Goal: Information Seeking & Learning: Find specific fact

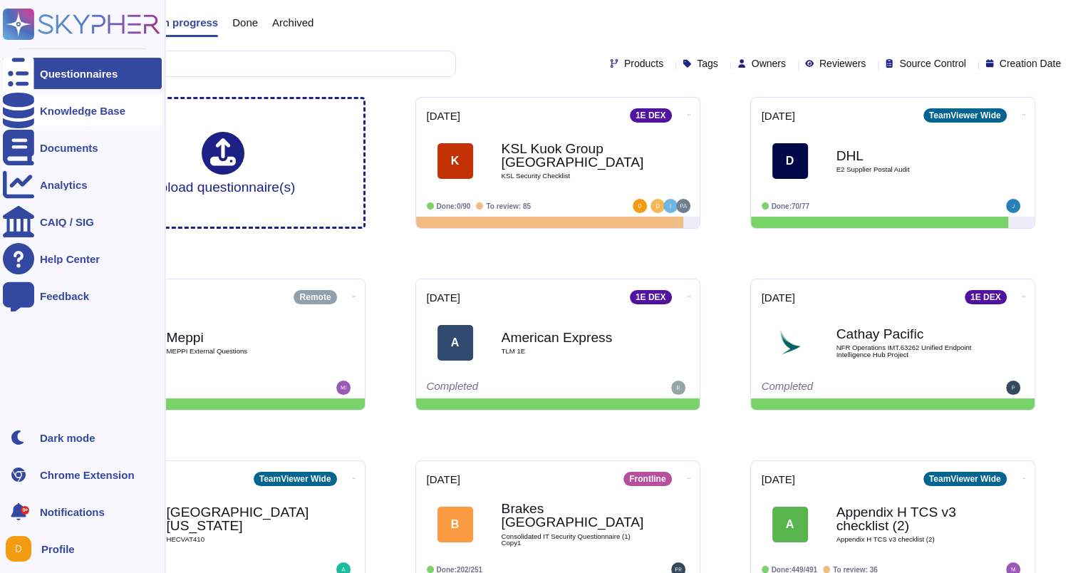
click at [16, 110] on icon at bounding box center [18, 111] width 31 height 36
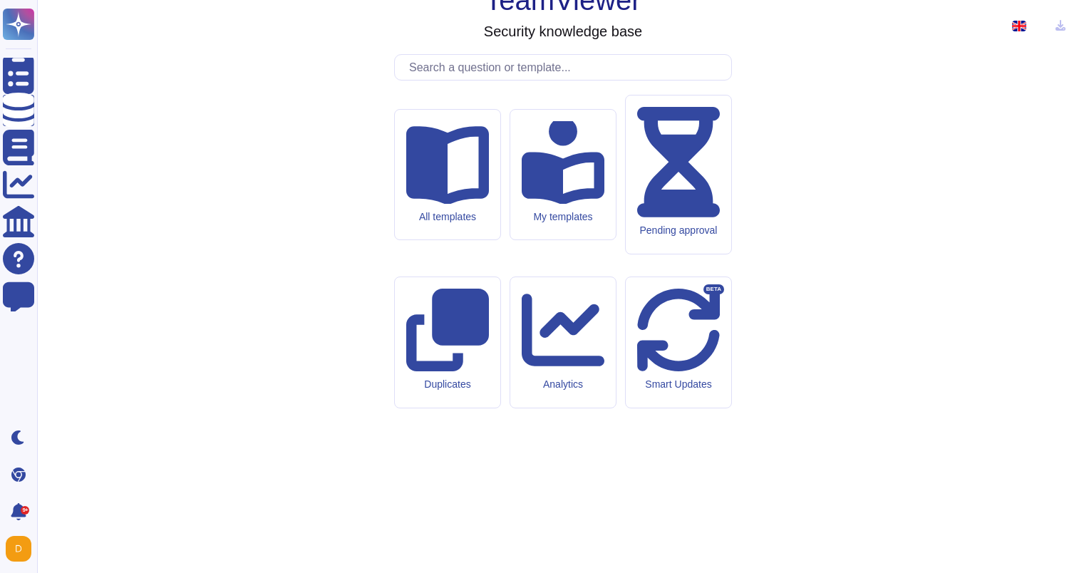
click at [520, 80] on input "text" at bounding box center [566, 67] width 329 height 25
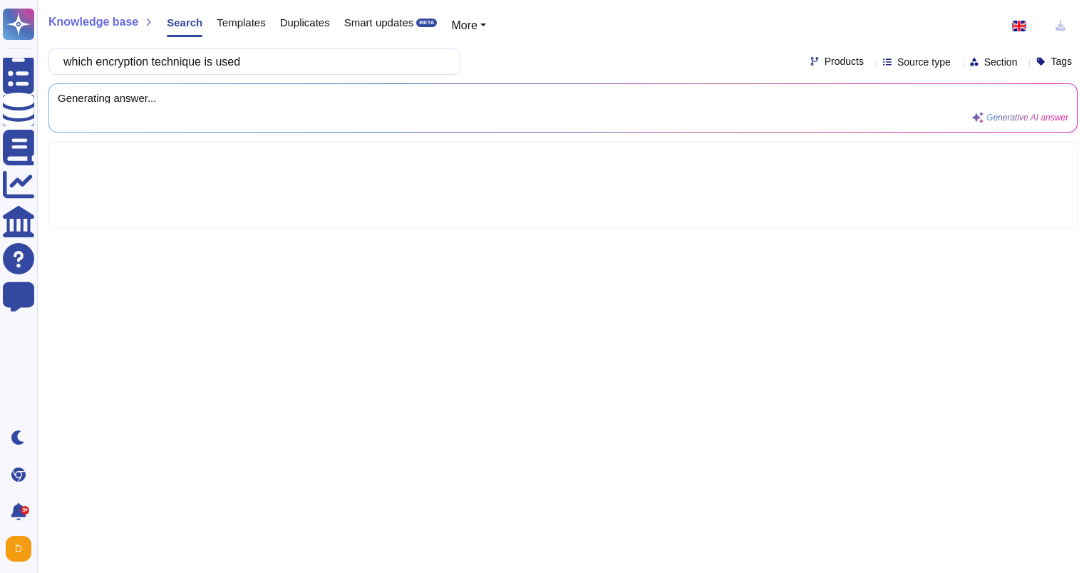
type input "which encryption technique is used"
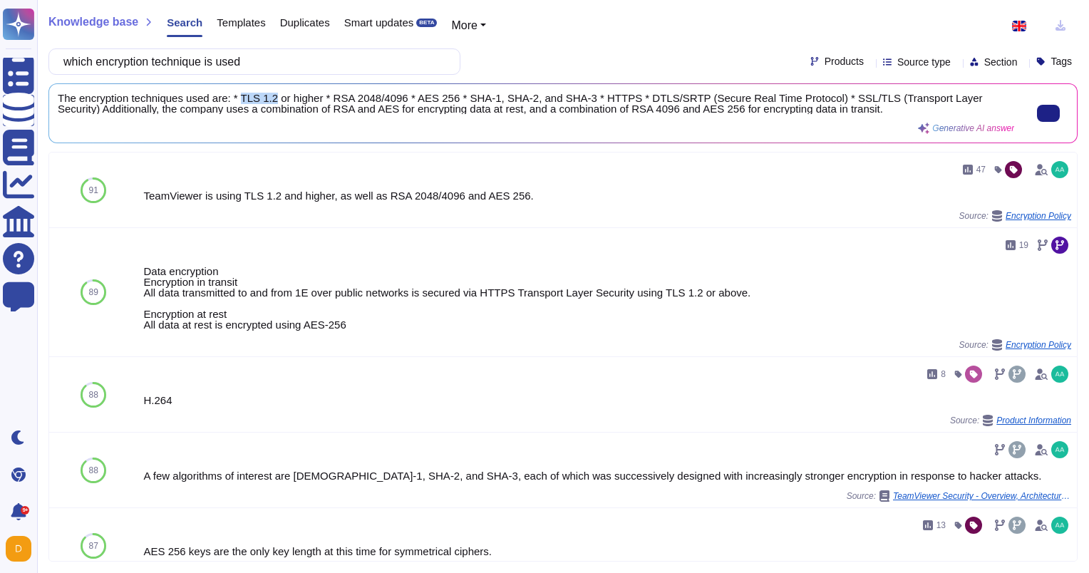
drag, startPoint x: 239, startPoint y: 103, endPoint x: 271, endPoint y: 98, distance: 31.6
click at [271, 98] on span "The encryption techniques used are: * TLS 1.2 or higher * RSA 2048/4096 * AES 2…" at bounding box center [536, 103] width 956 height 21
copy span "TLS 1.2"
